Goal: Information Seeking & Learning: Learn about a topic

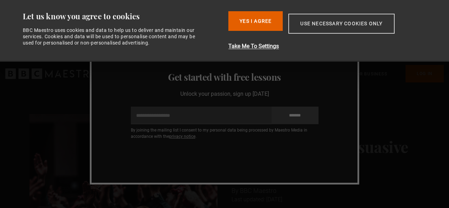
click at [326, 24] on button "Use necessary cookies only" at bounding box center [341, 24] width 106 height 20
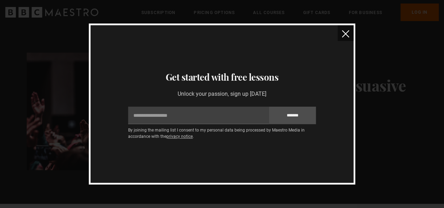
click at [343, 36] on img "close" at bounding box center [345, 33] width 7 height 7
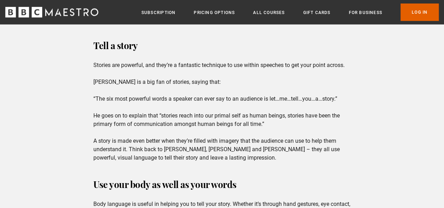
scroll to position [919, 0]
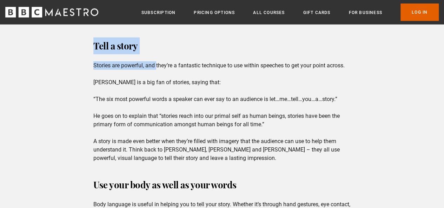
drag, startPoint x: 95, startPoint y: 45, endPoint x: 157, endPoint y: 60, distance: 64.2
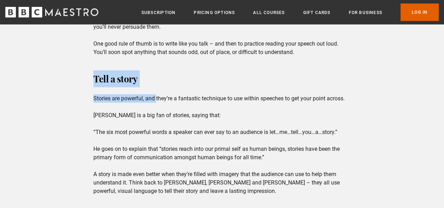
scroll to position [883, 0]
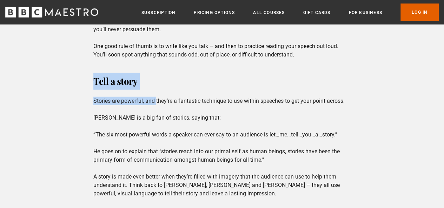
click at [86, 82] on div "[PERSON_NAME]’s “I have a dream”. [PERSON_NAME] “We will fight on the beaches”.…" at bounding box center [222, 147] width 444 height 1625
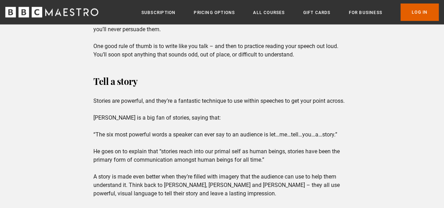
click at [96, 79] on h3 "Tell a story" at bounding box center [221, 81] width 257 height 17
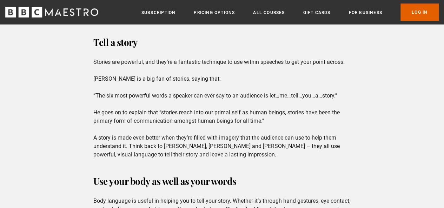
scroll to position [923, 0]
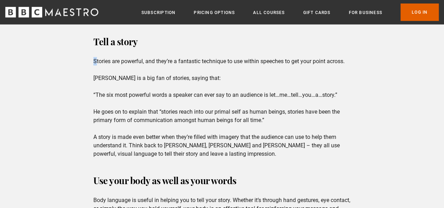
click at [98, 59] on p "Stories are powerful, and they’re a fantastic technique to use within speeches …" at bounding box center [221, 107] width 257 height 101
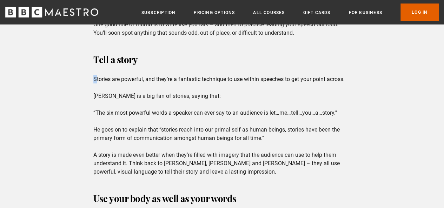
scroll to position [904, 0]
drag, startPoint x: 94, startPoint y: 58, endPoint x: 309, endPoint y: 168, distance: 241.6
click at [297, 168] on p "Stories are powerful, and they’re a fantastic technique to use within speeches …" at bounding box center [221, 125] width 257 height 101
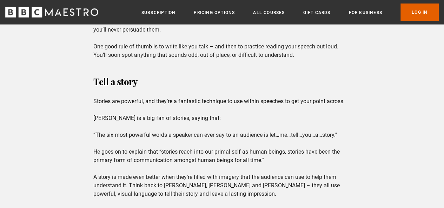
scroll to position [882, 0]
click at [285, 187] on p "Stories are powerful, and they’re a fantastic technique to use within speeches …" at bounding box center [221, 148] width 257 height 101
copy p "Yousafzai"
